Goal: Find specific page/section: Find specific page/section

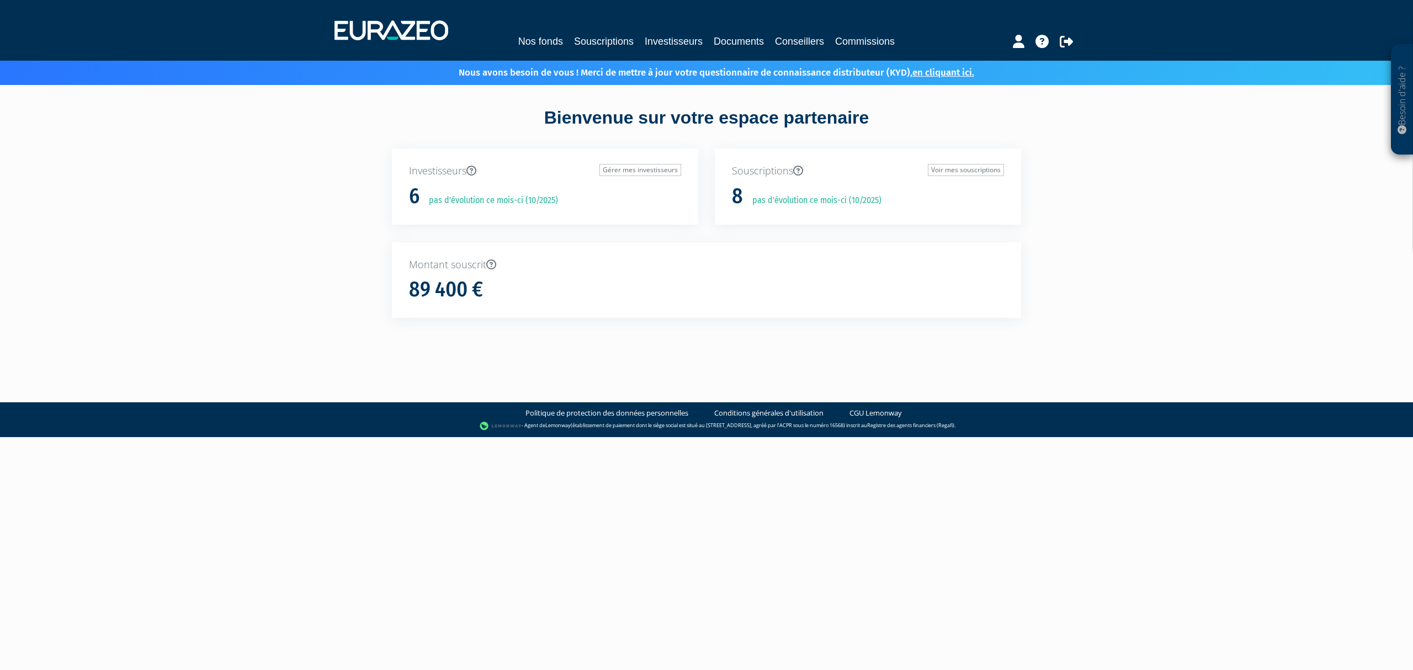
click at [598, 45] on link "Souscriptions" at bounding box center [604, 41] width 60 height 15
click at [596, 36] on link "Souscriptions" at bounding box center [604, 41] width 60 height 15
